Goal: Find specific page/section: Find specific page/section

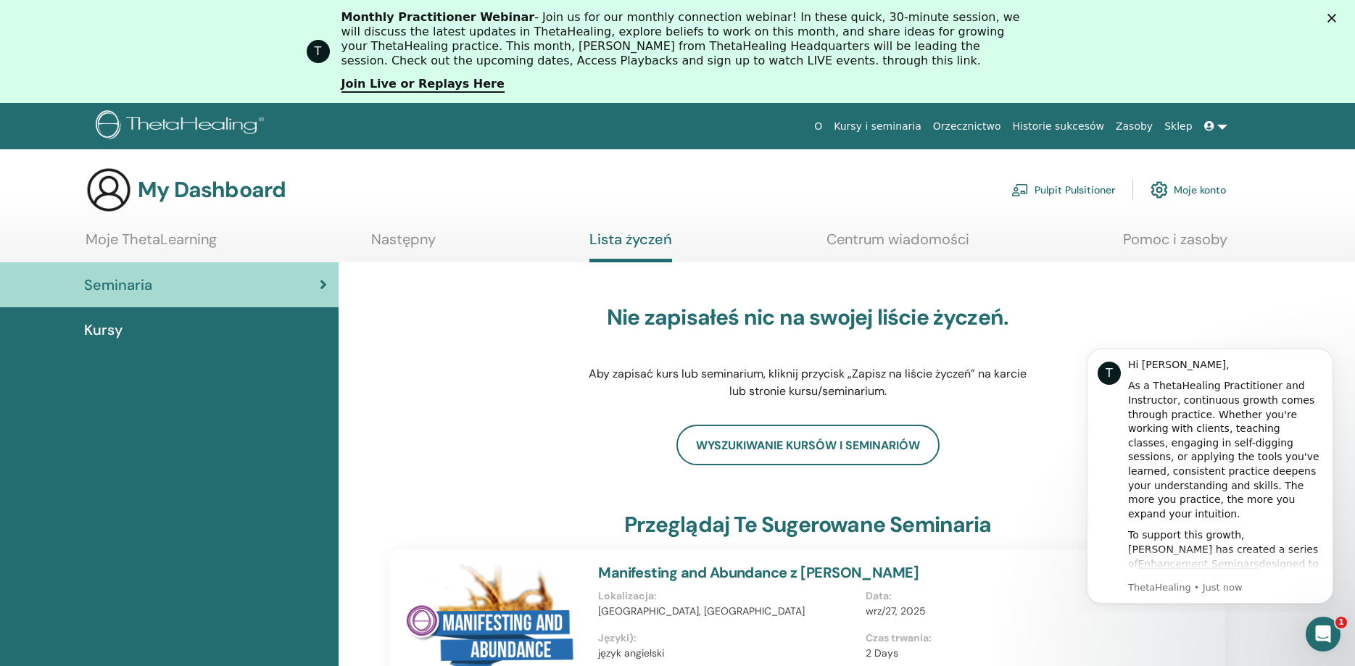
click at [1220, 127] on link at bounding box center [1215, 126] width 35 height 27
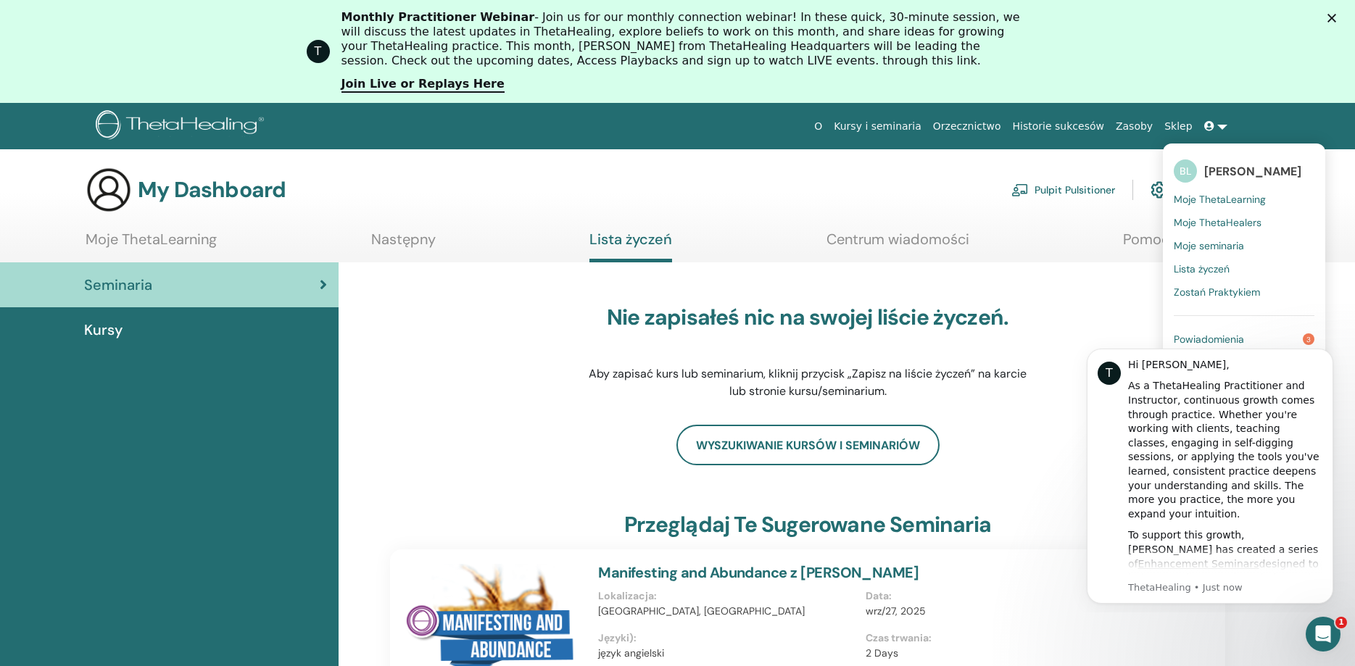
click at [1005, 456] on div "Wyszukiwanie kursów i seminariów" at bounding box center [807, 445] width 835 height 41
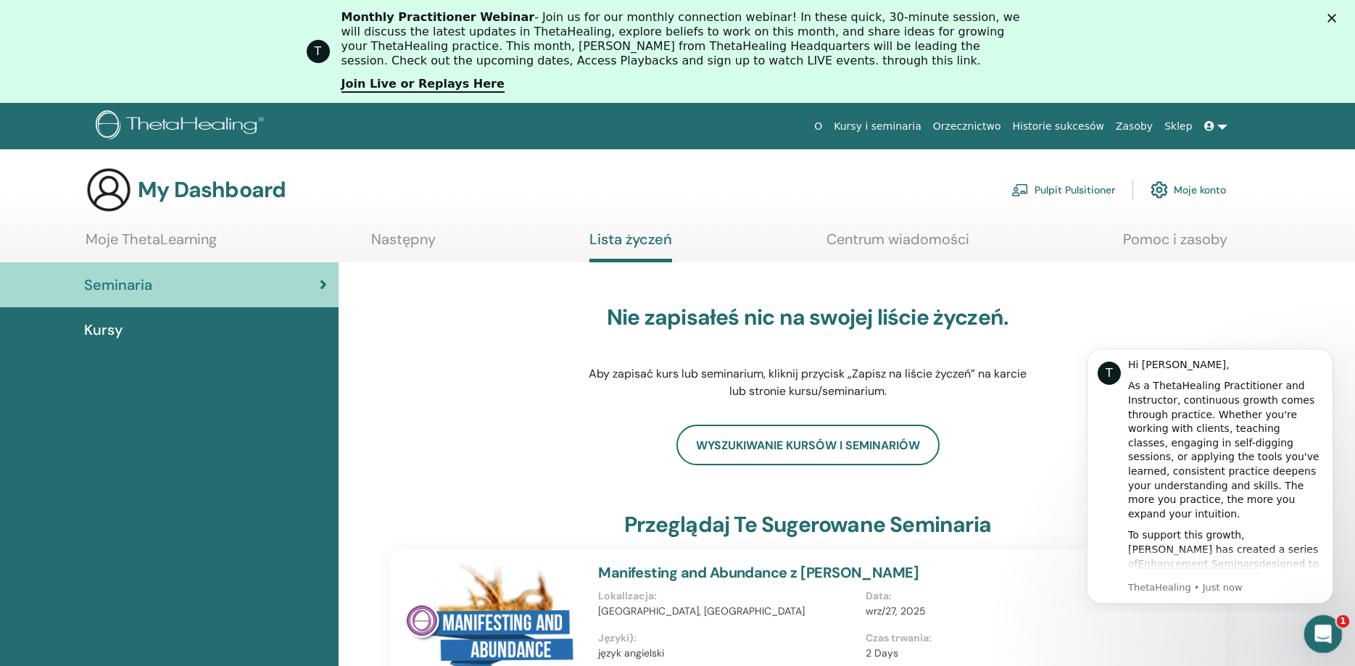
click at [1322, 629] on icon "Open Intercom Messenger" at bounding box center [1321, 632] width 10 height 12
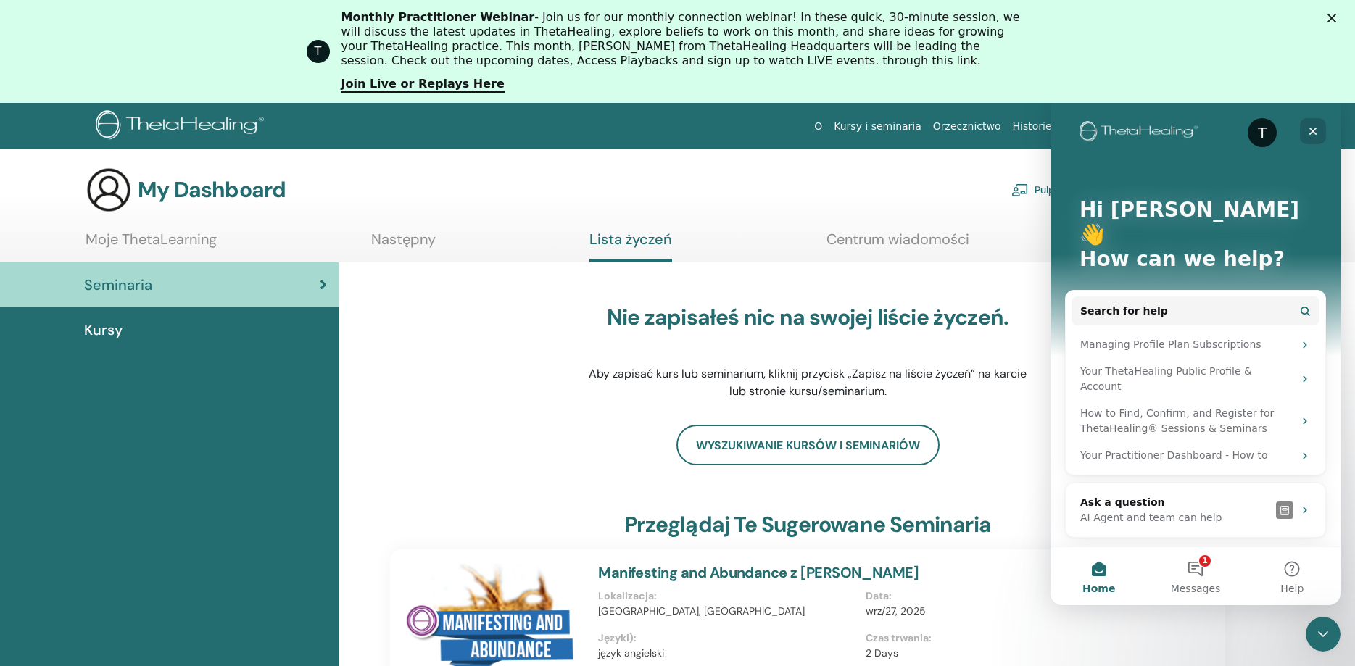
click at [1316, 130] on icon "Close" at bounding box center [1313, 131] width 12 height 12
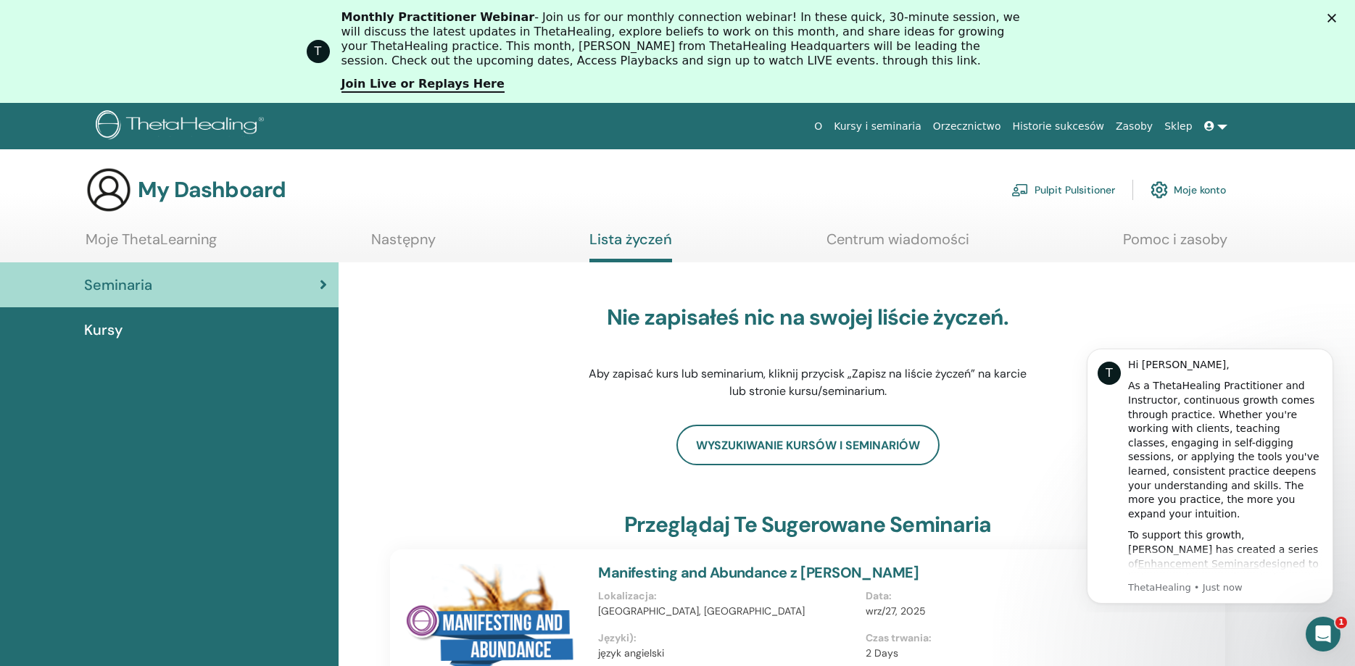
click at [1093, 126] on link "Historie sukcesów" at bounding box center [1058, 126] width 103 height 27
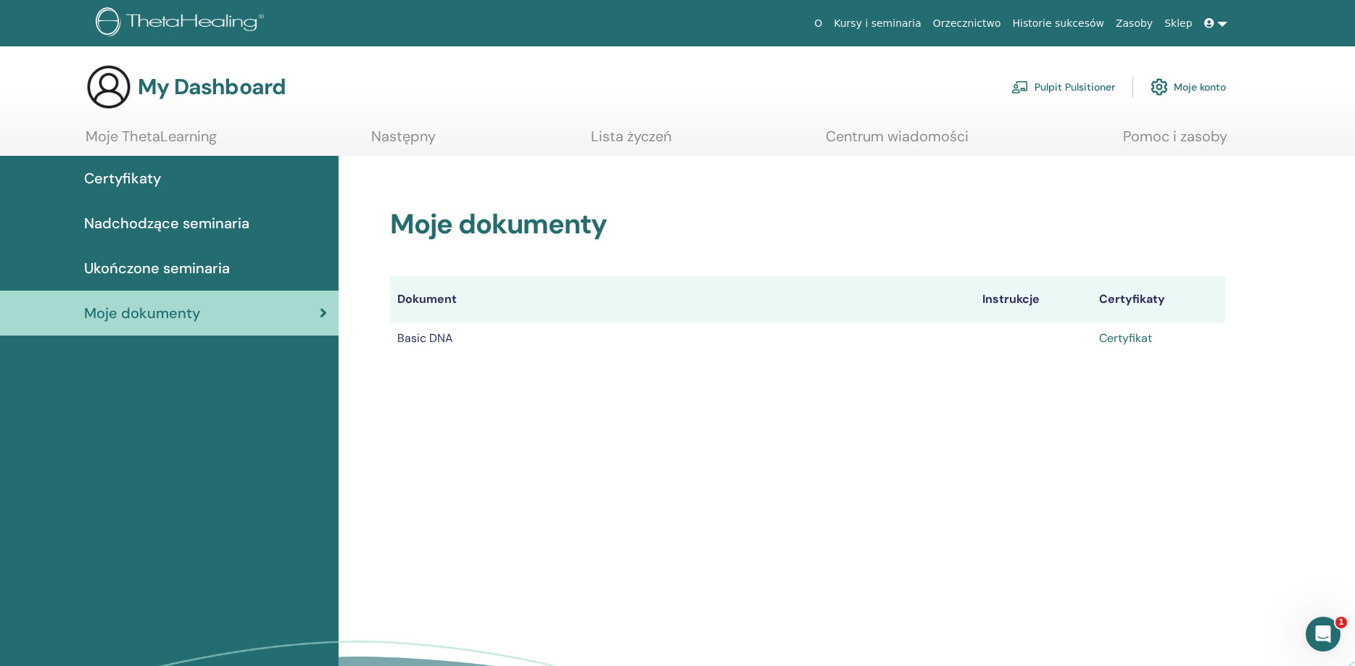
click at [1121, 341] on link "Certyfikat" at bounding box center [1125, 338] width 53 height 15
